Goal: Ask a question

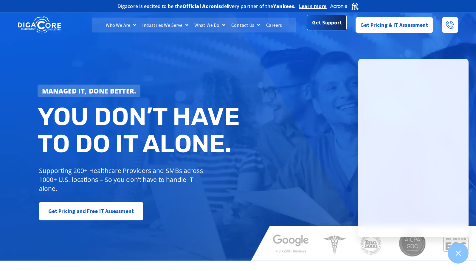
click at [329, 22] on span "Get Support" at bounding box center [327, 23] width 30 height 12
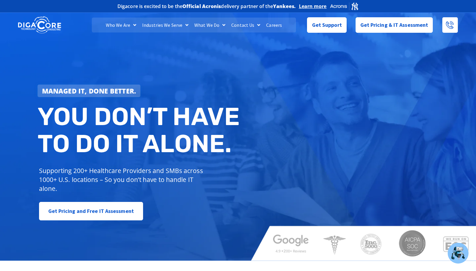
click at [267, 112] on div "Managed IT, done better. You don’t have to do IT alone. Supporting 200+ Healthc…" at bounding box center [238, 136] width 476 height 250
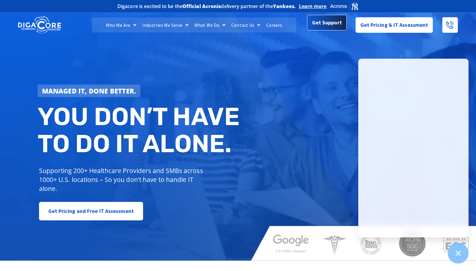
click at [327, 29] on span "Get Support" at bounding box center [327, 23] width 30 height 12
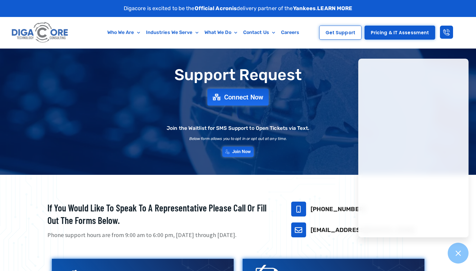
click at [236, 96] on span "Connect Now" at bounding box center [243, 97] width 39 height 7
